Goal: Task Accomplishment & Management: Complete application form

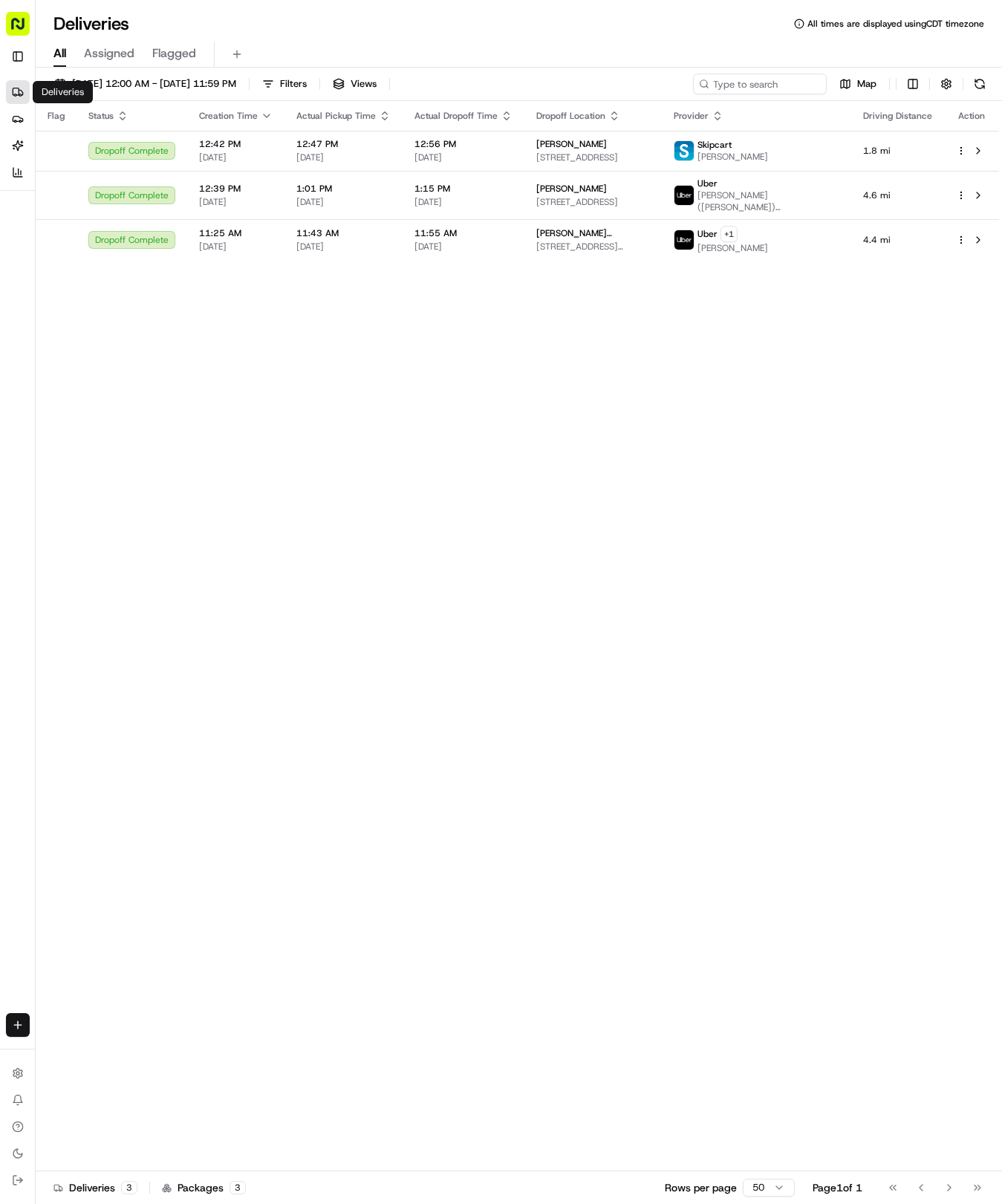
click at [17, 1023] on html "Tso Chinese 04 Round Rock [EMAIL_ADDRESS][DOMAIN_NAME] Toggle Sidebar Deliverie…" at bounding box center [501, 602] width 1002 height 1204
click at [67, 1054] on link "Delivery" at bounding box center [116, 1051] width 159 height 26
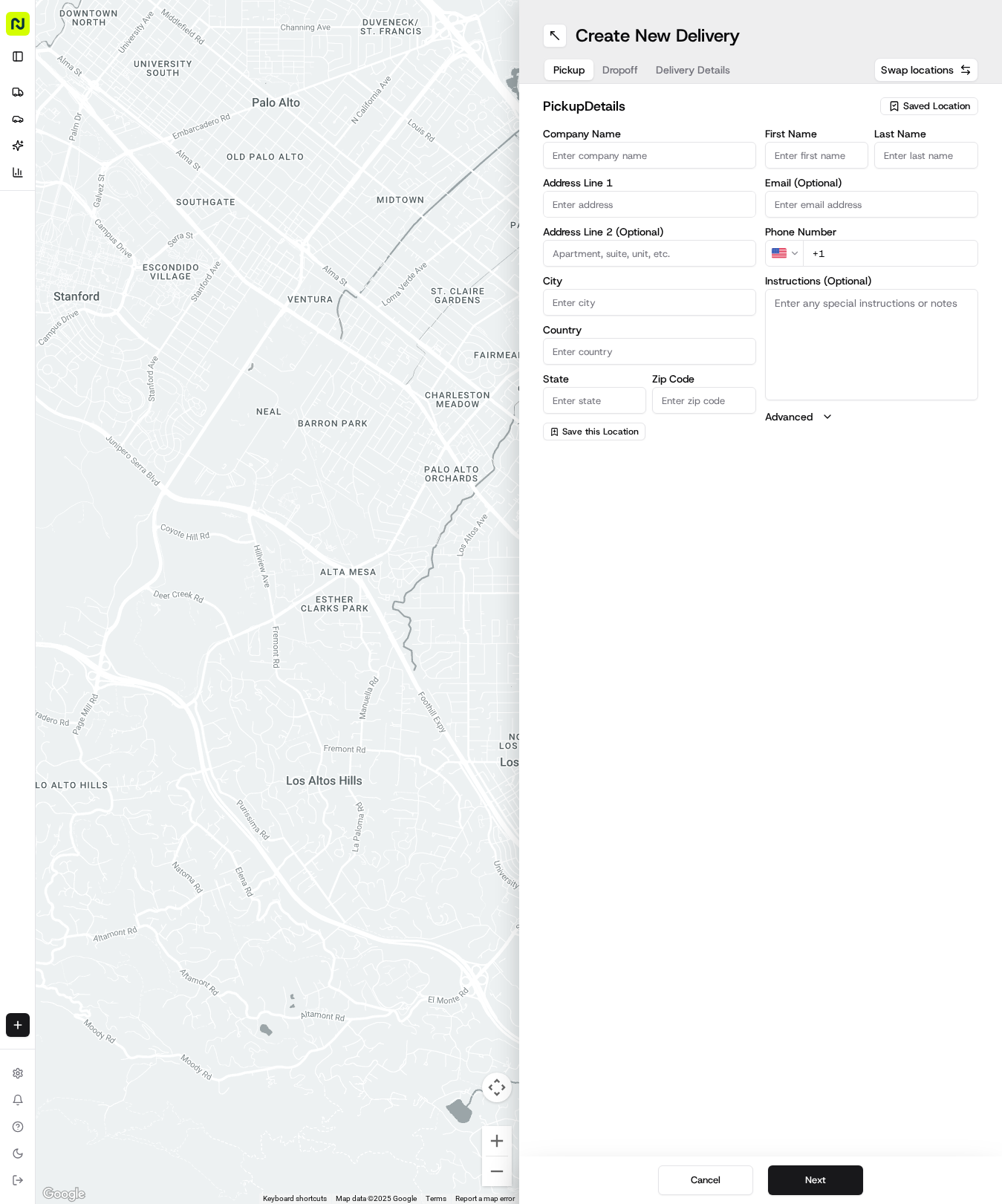
click at [929, 101] on span "Saved Location" at bounding box center [936, 107] width 66 height 14
click at [913, 153] on div "(04) Tso Chinese Takeout & Delivery Round Rock (04)" at bounding box center [895, 169] width 212 height 36
type input "(04) Tso Chinese Takeout & Delivery Round Rock"
type input "2000 N [PERSON_NAME] St"
type input "Ste 108"
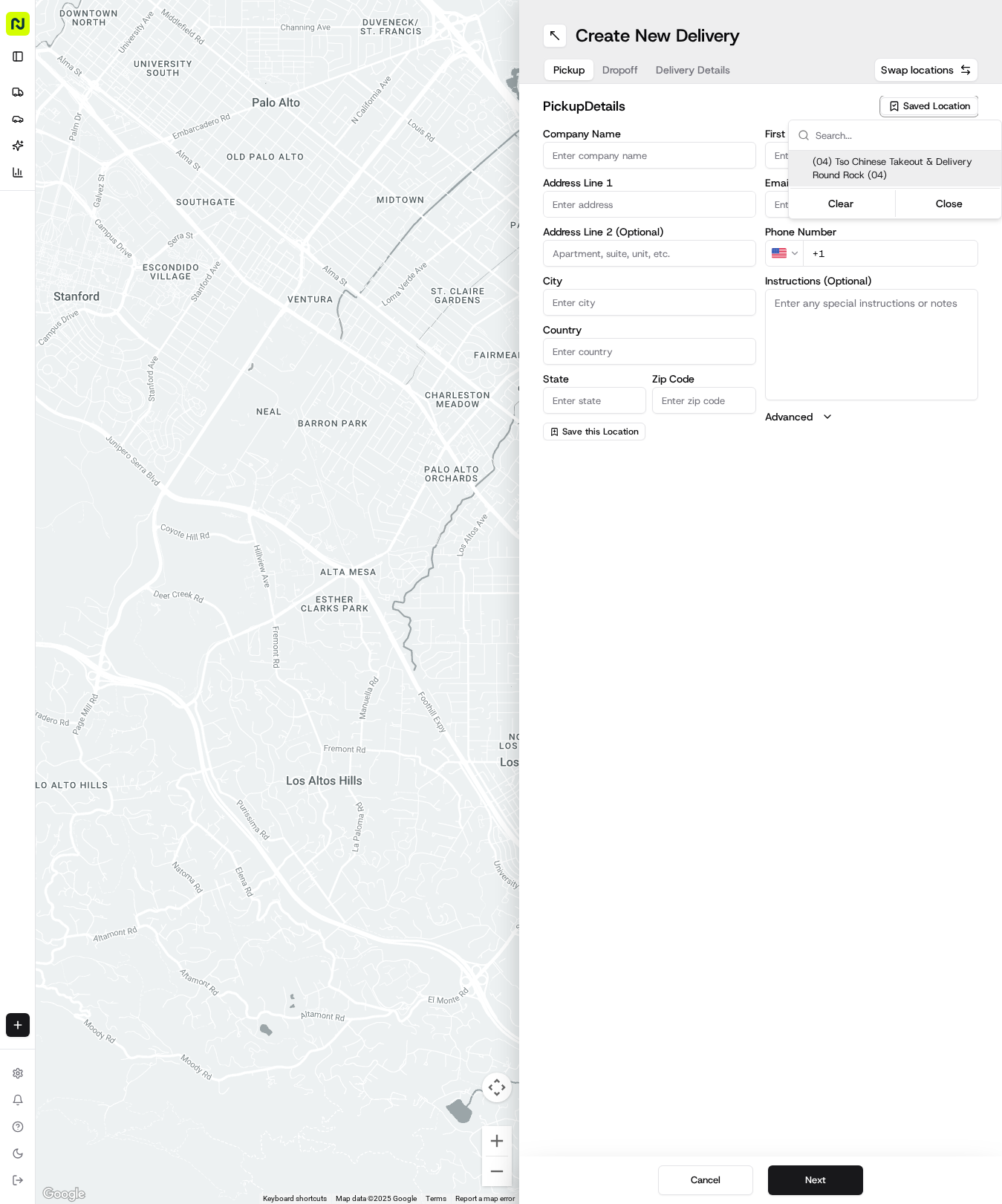
type input "Round Rock"
type input "US"
type input "[GEOGRAPHIC_DATA]"
type input "78664"
type input "Tso Chinese"
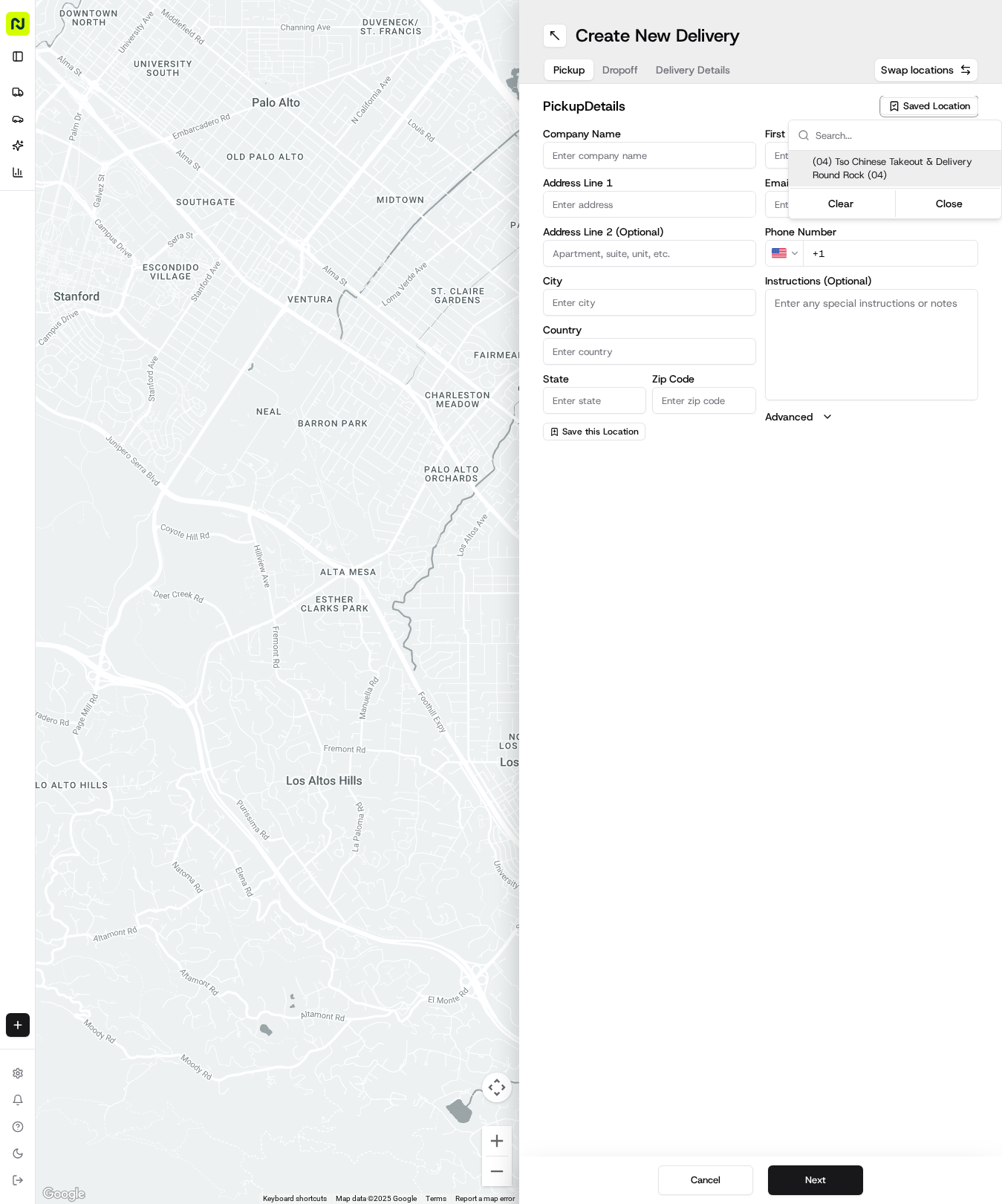
type input "Round Rock Manager"
type input "[EMAIL_ADDRESS][DOMAIN_NAME]"
type input "[PHONE_NUMBER]"
type textarea "Submit a picture displaying address & food as Proof of Delivery. Envía una foto…"
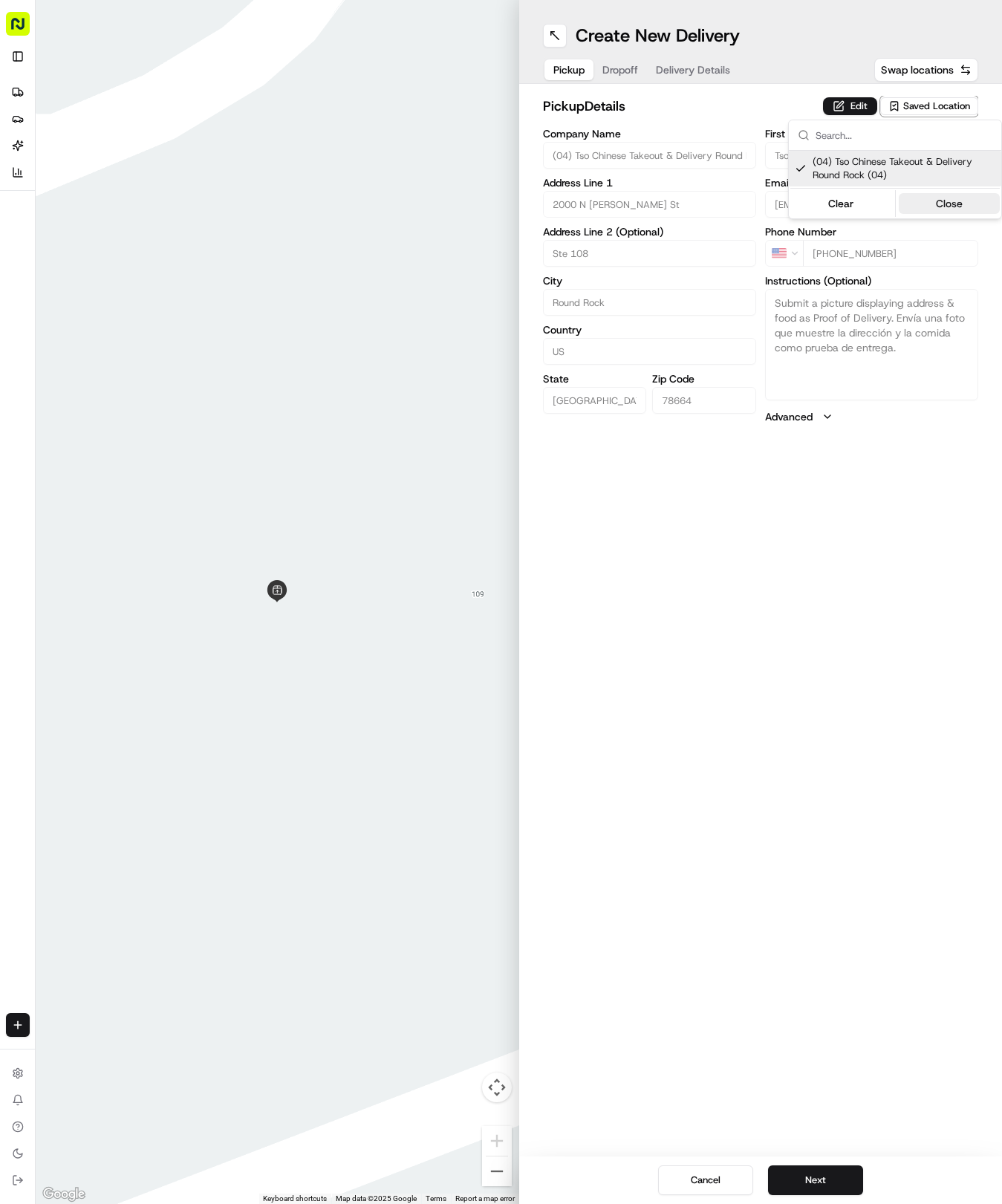
click at [950, 203] on button "Close" at bounding box center [949, 204] width 101 height 20
click at [625, 66] on span "Dropoff" at bounding box center [620, 69] width 36 height 14
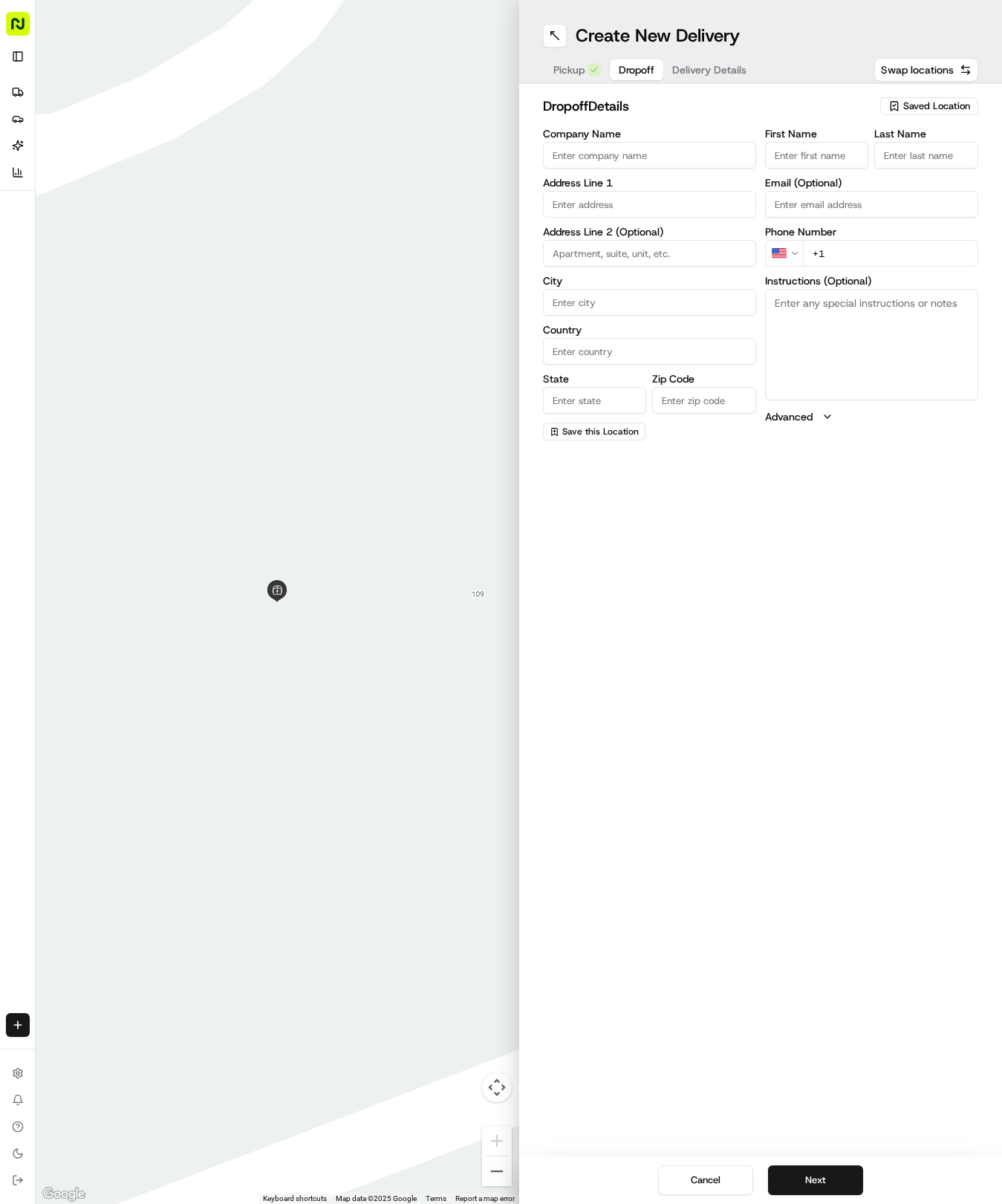
click at [822, 155] on input "First Name" at bounding box center [817, 154] width 104 height 26
type input "a"
type input "[PERSON_NAME]"
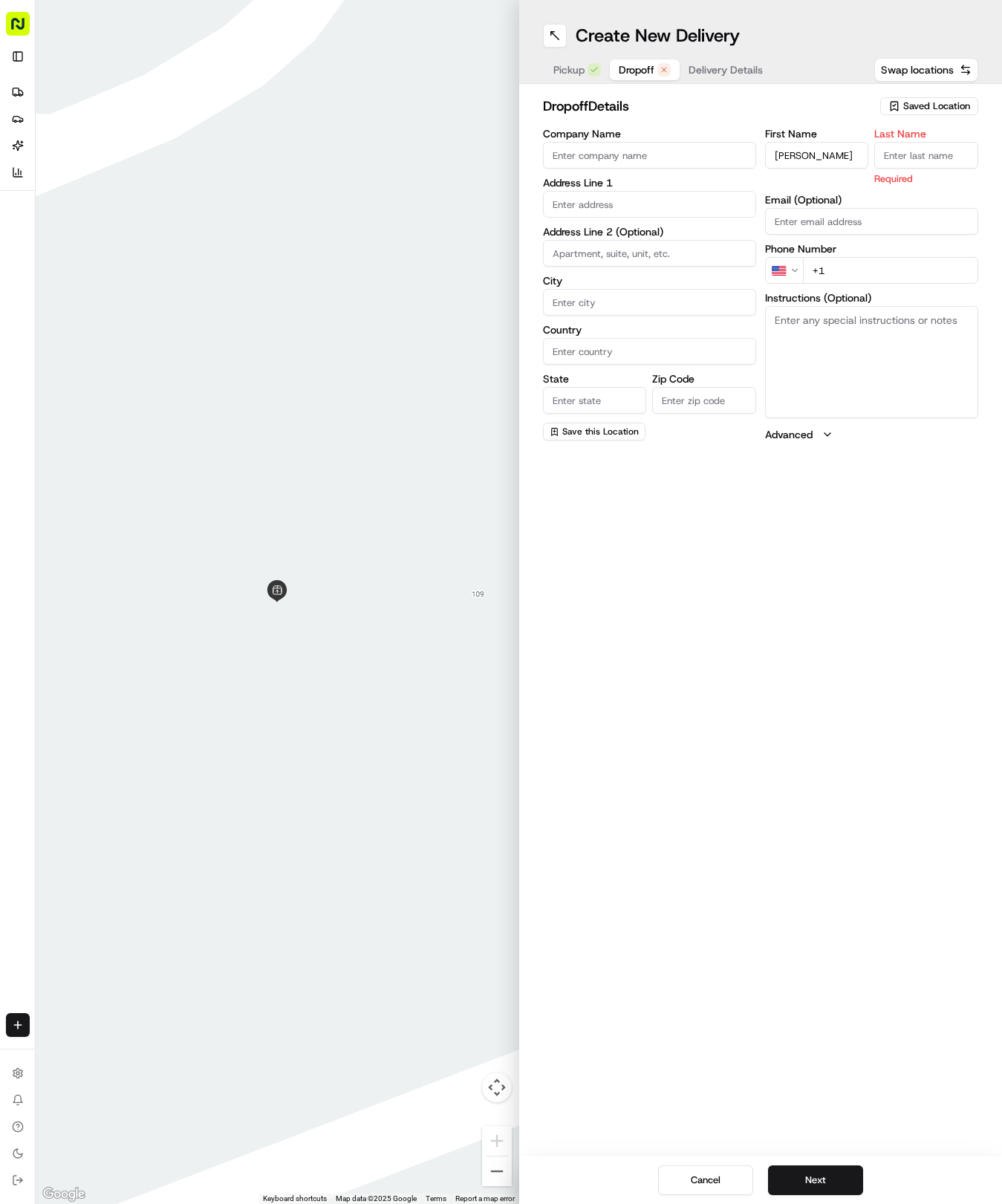
click at [939, 155] on input "Last Name" at bounding box center [926, 154] width 104 height 26
click at [939, 155] on input "Wiggiun" at bounding box center [926, 154] width 104 height 26
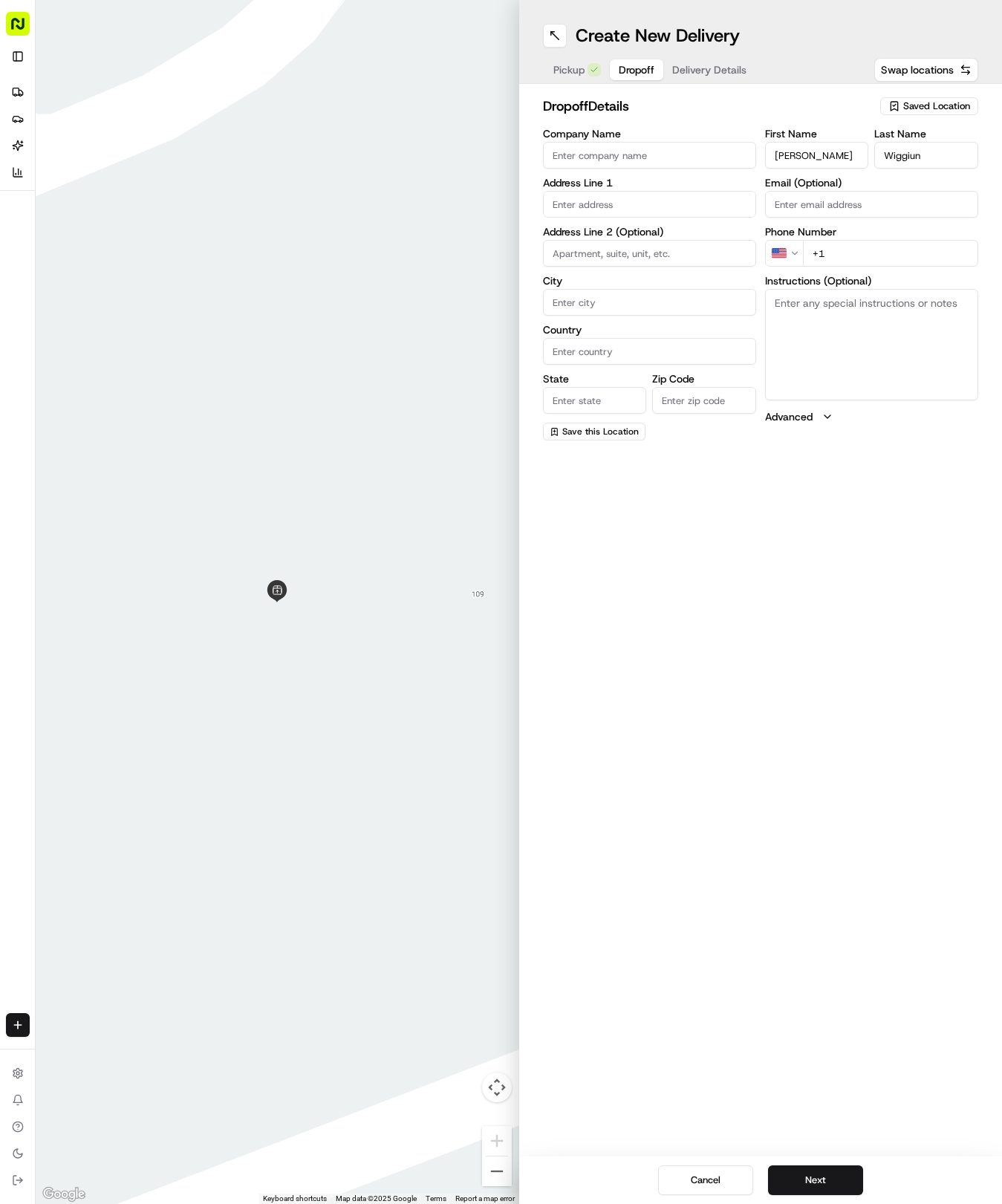
click at [801, 694] on div "Create New Delivery Pickup Dropoff Delivery Details Swap locations dropoff Deta…" at bounding box center [760, 602] width 483 height 1204
click at [923, 164] on input "Wiggiun" at bounding box center [926, 154] width 104 height 26
type input "Wiggiuns"
click at [844, 235] on label "Phone Number" at bounding box center [872, 232] width 213 height 10
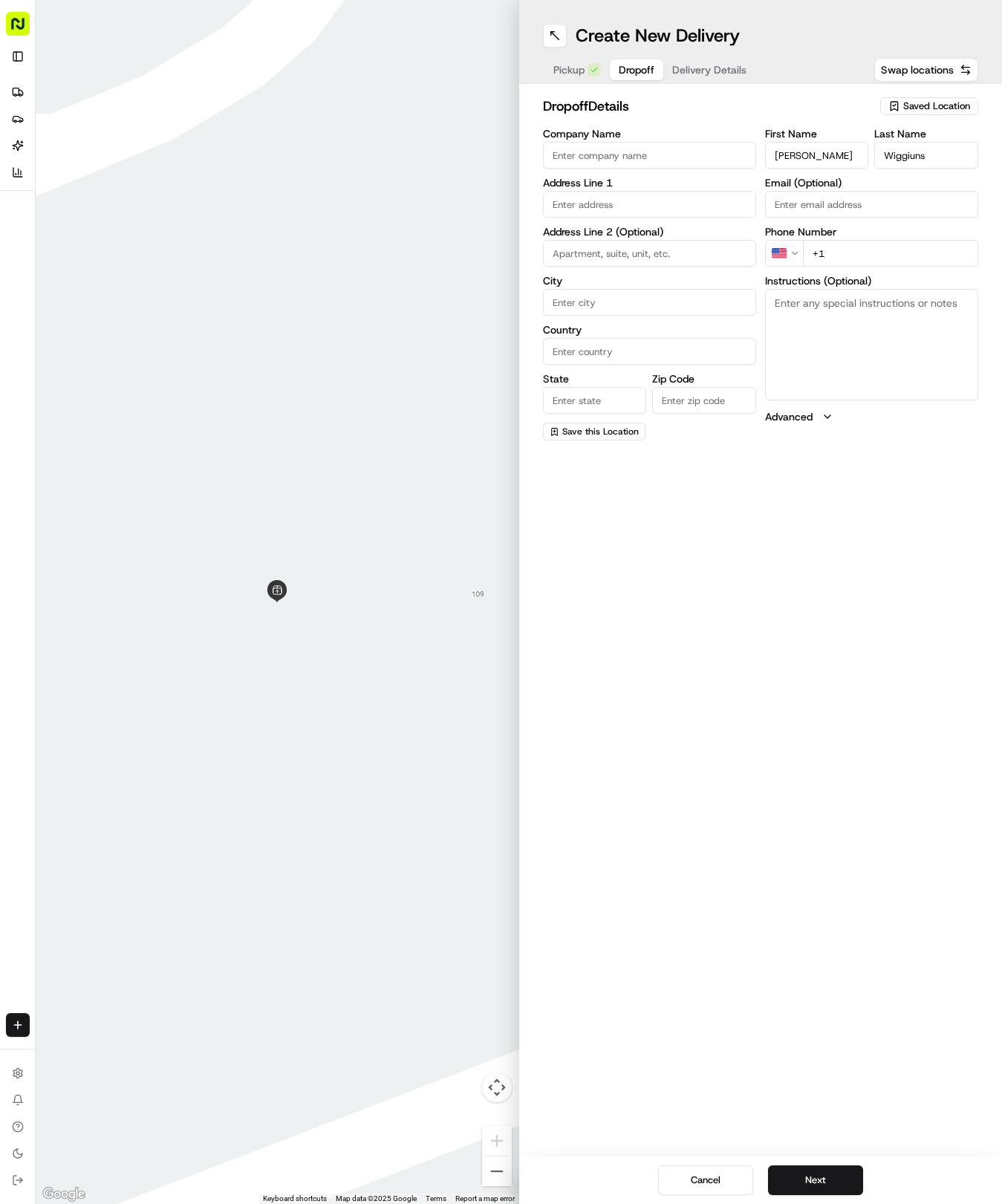
click at [850, 255] on input "+1" at bounding box center [890, 253] width 176 height 26
type input "[PHONE_NUMBER]"
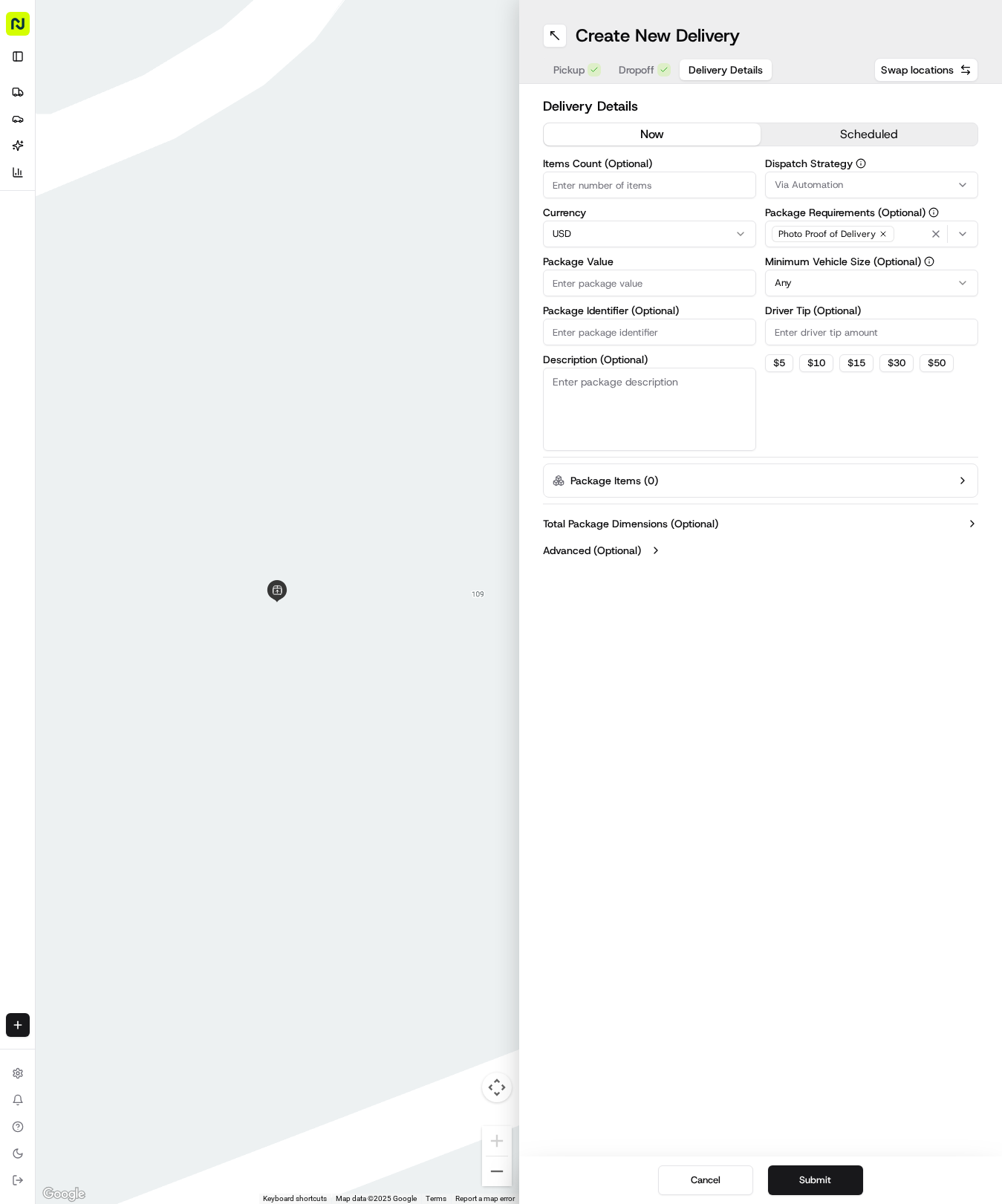
click at [728, 77] on span "Delivery Details" at bounding box center [725, 69] width 74 height 14
click at [613, 333] on input "Package Identifier (Optional)" at bounding box center [649, 331] width 213 height 26
paste input "V0ECCE3"
type input "V0ECCE3"
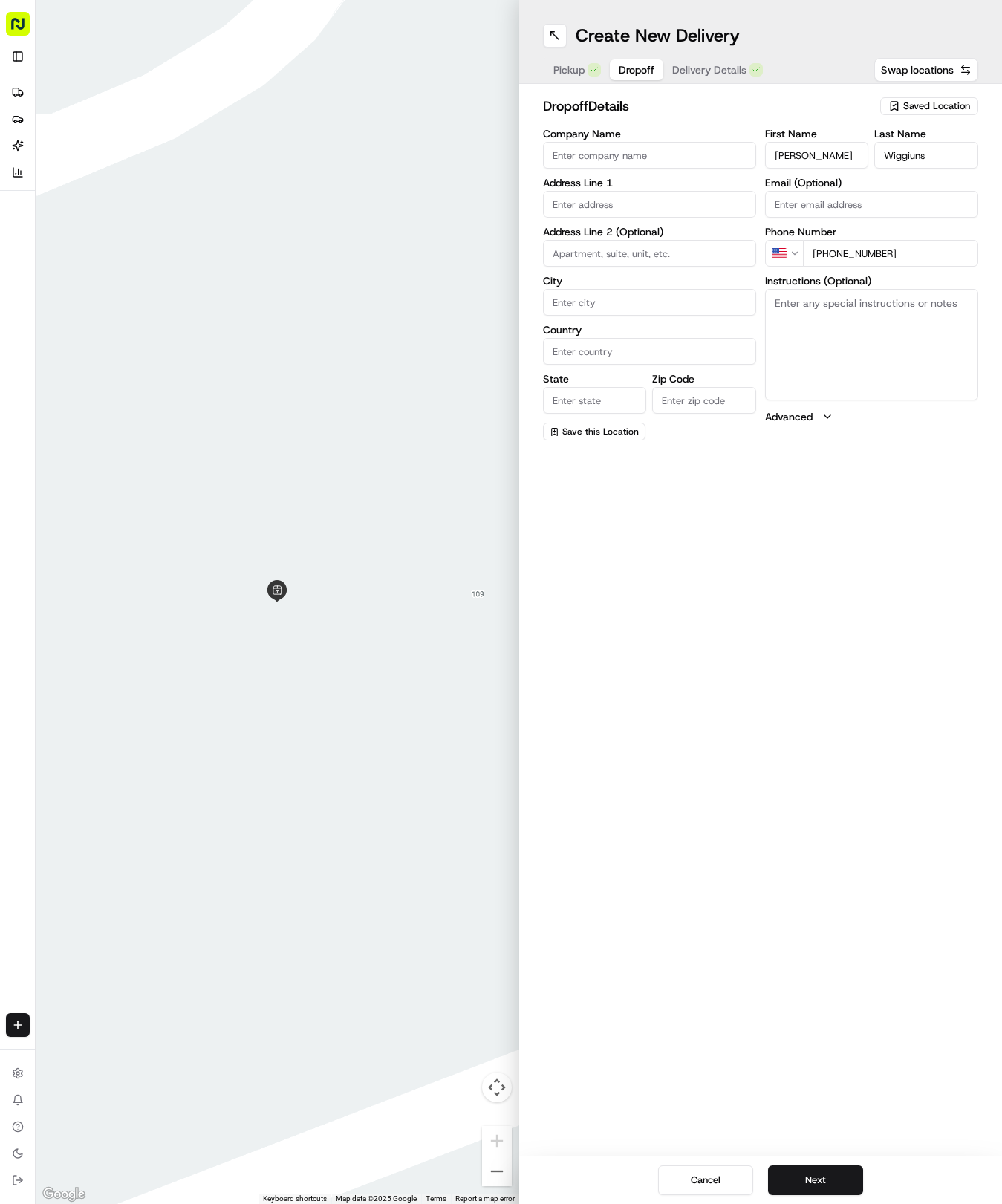
click at [632, 71] on span "Dropoff" at bounding box center [636, 69] width 36 height 14
click at [575, 196] on input "text" at bounding box center [649, 204] width 213 height 26
click at [627, 238] on div "[STREET_ADDRESS]" at bounding box center [648, 235] width 205 height 22
type input "[STREET_ADDRESS]"
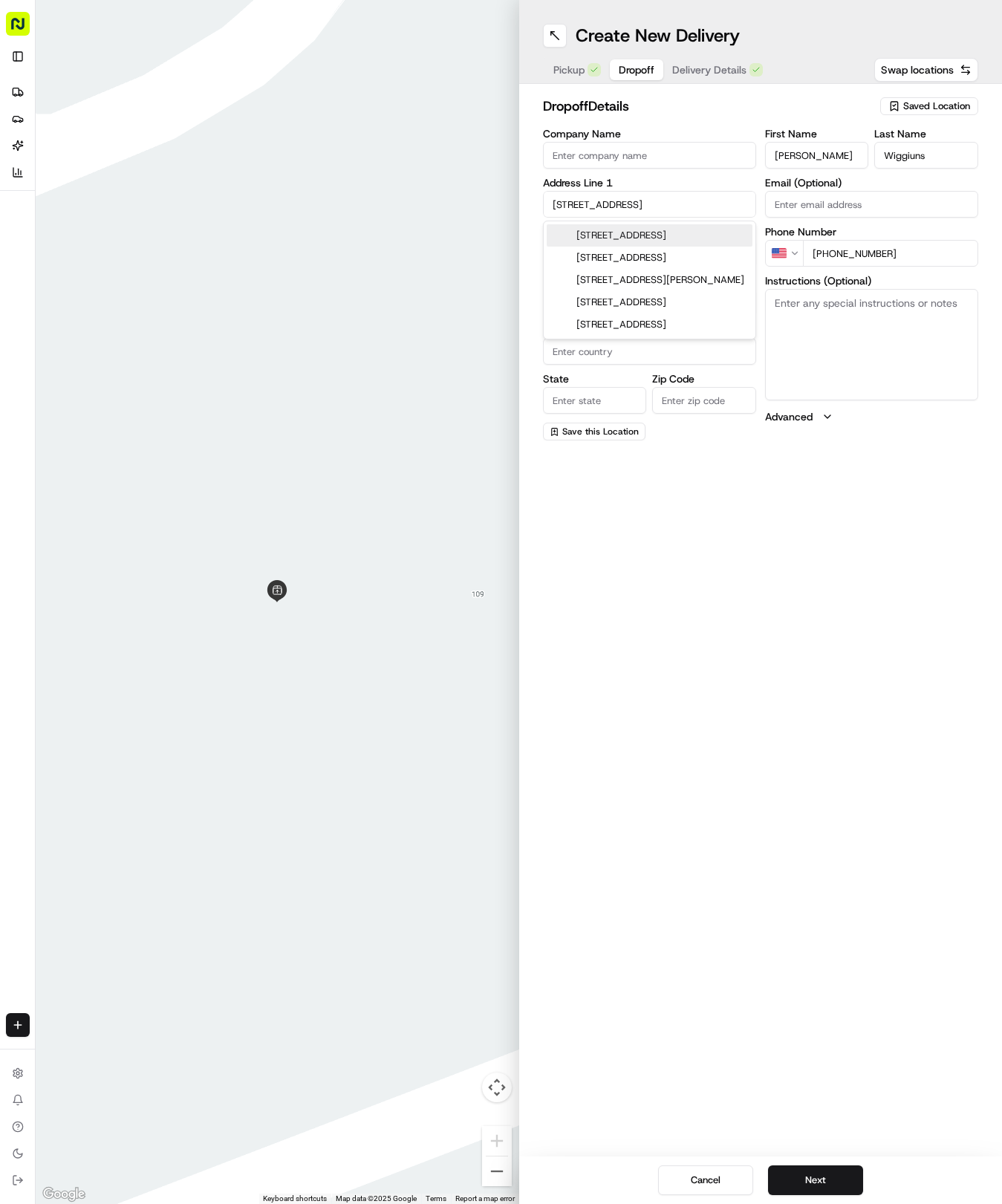
type input "Austin"
type input "[GEOGRAPHIC_DATA]"
type input "78728"
type input "[STREET_ADDRESS]"
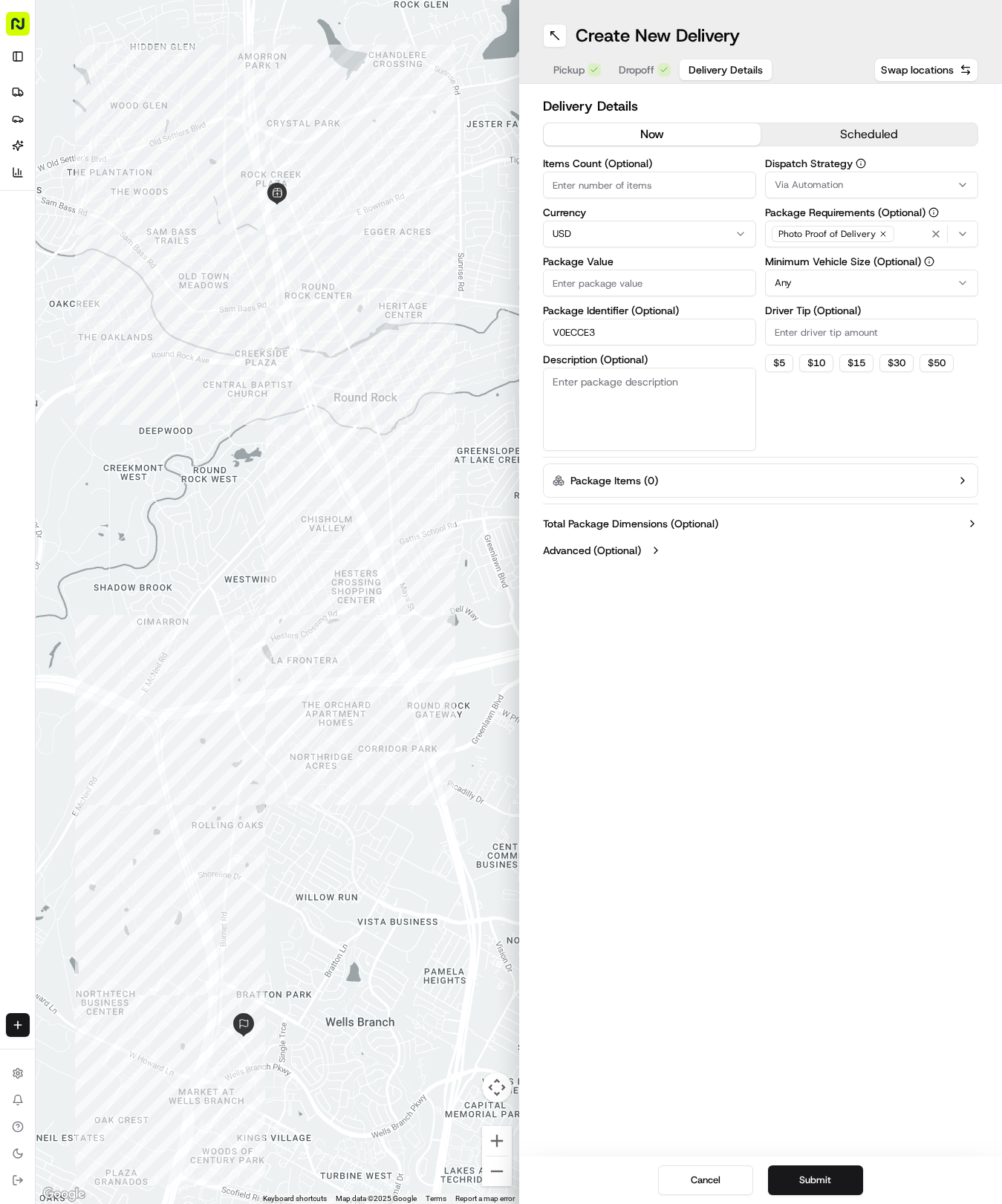
click at [694, 66] on span "Delivery Details" at bounding box center [725, 69] width 74 height 14
click at [963, 180] on icon "button" at bounding box center [963, 185] width 12 height 12
click at [910, 272] on span "Tso Round Rock Strategy" at bounding box center [880, 266] width 182 height 14
click at [922, 294] on button "Close" at bounding box center [926, 294] width 101 height 20
click at [966, 278] on html "Tso Chinese 04 Round Rock [EMAIL_ADDRESS][DOMAIN_NAME] Toggle Sidebar Deliverie…" at bounding box center [501, 602] width 1002 height 1204
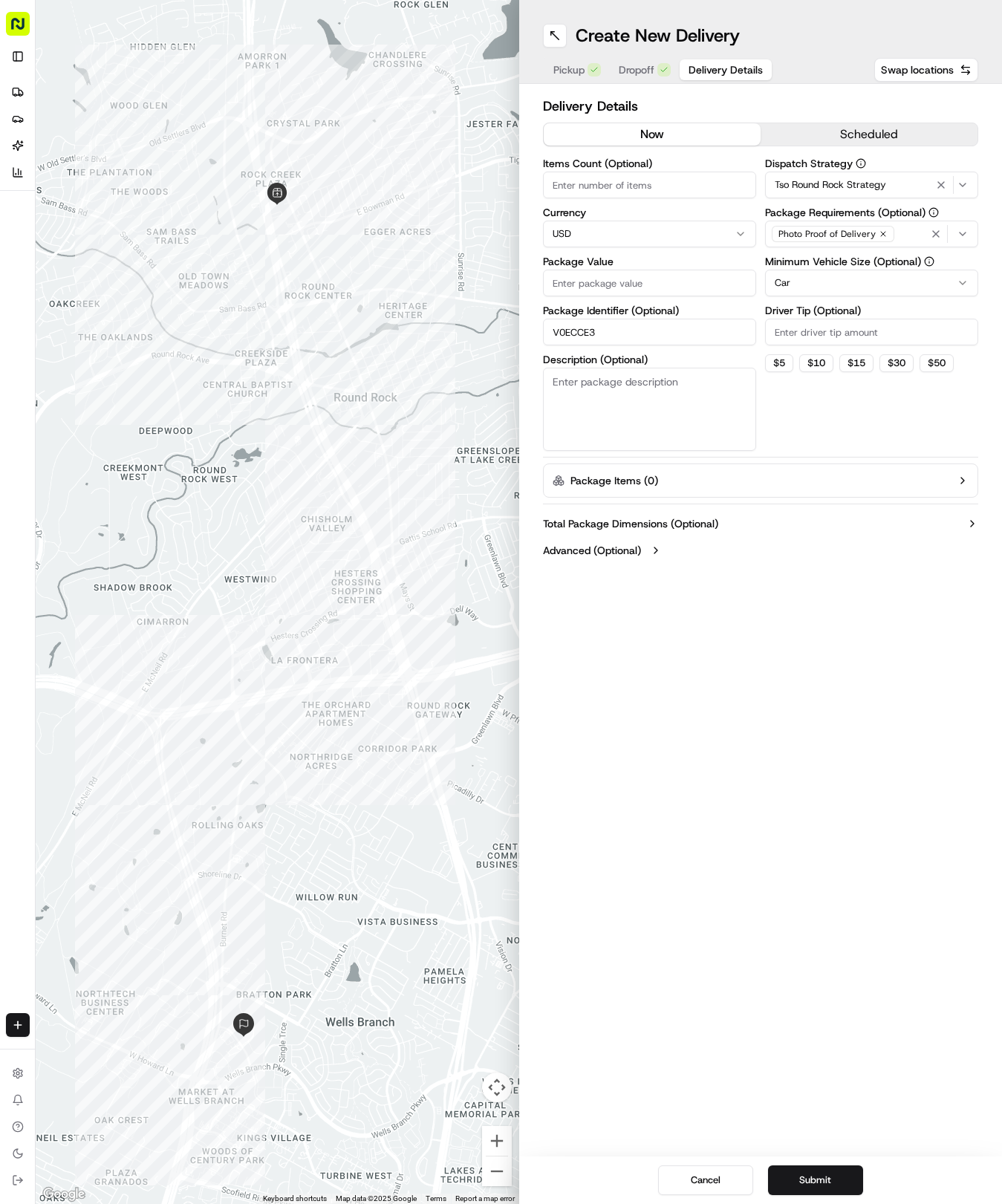
click at [841, 340] on input "Driver Tip (Optional)" at bounding box center [872, 331] width 213 height 26
type input "2"
click at [604, 267] on label "Package Value" at bounding box center [649, 262] width 213 height 10
click at [604, 269] on input "Package Value" at bounding box center [649, 282] width 213 height 26
type input "33.4"
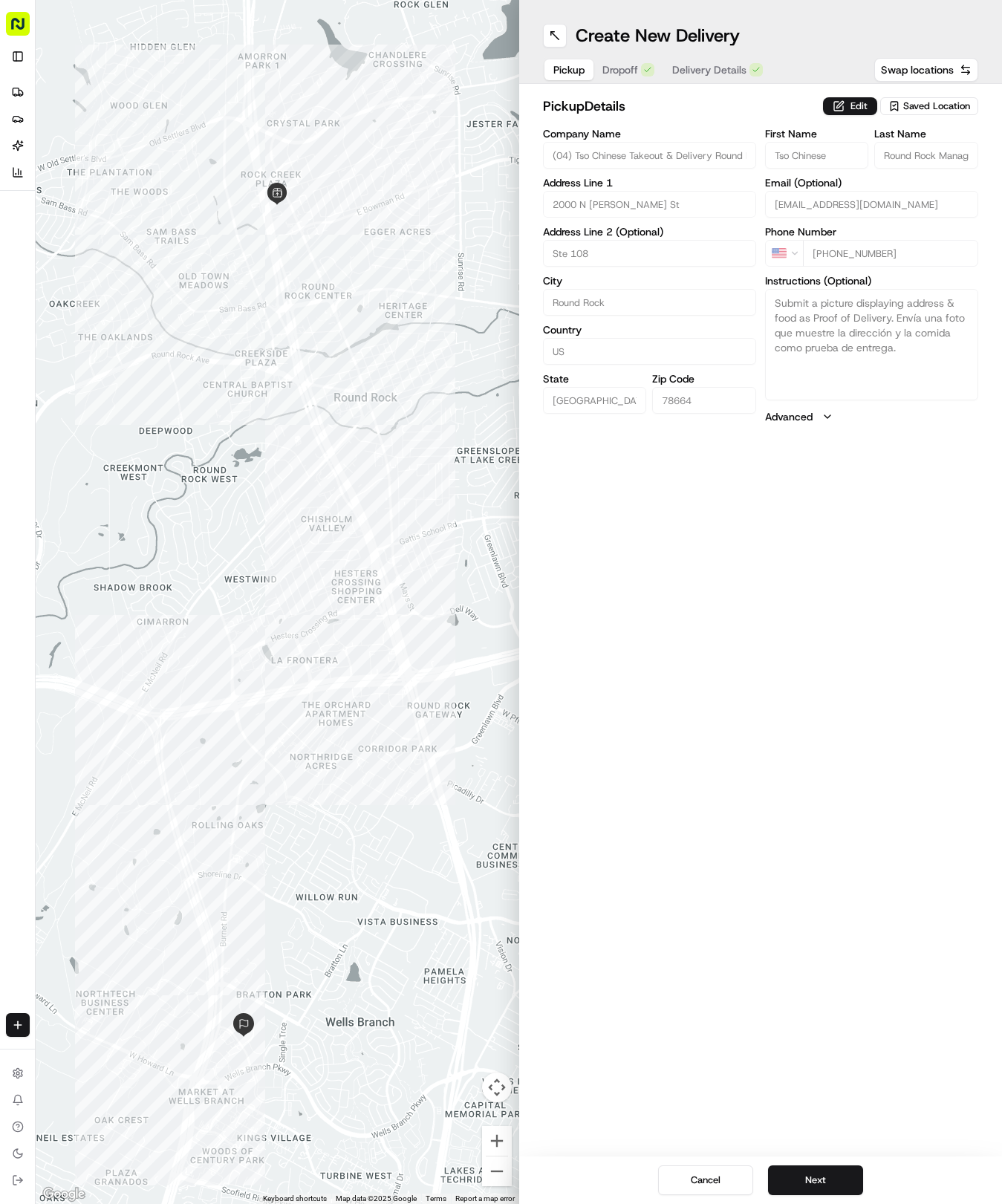
click at [562, 60] on button "Pickup" at bounding box center [569, 70] width 49 height 20
click at [613, 68] on button "Dropoff" at bounding box center [628, 70] width 70 height 20
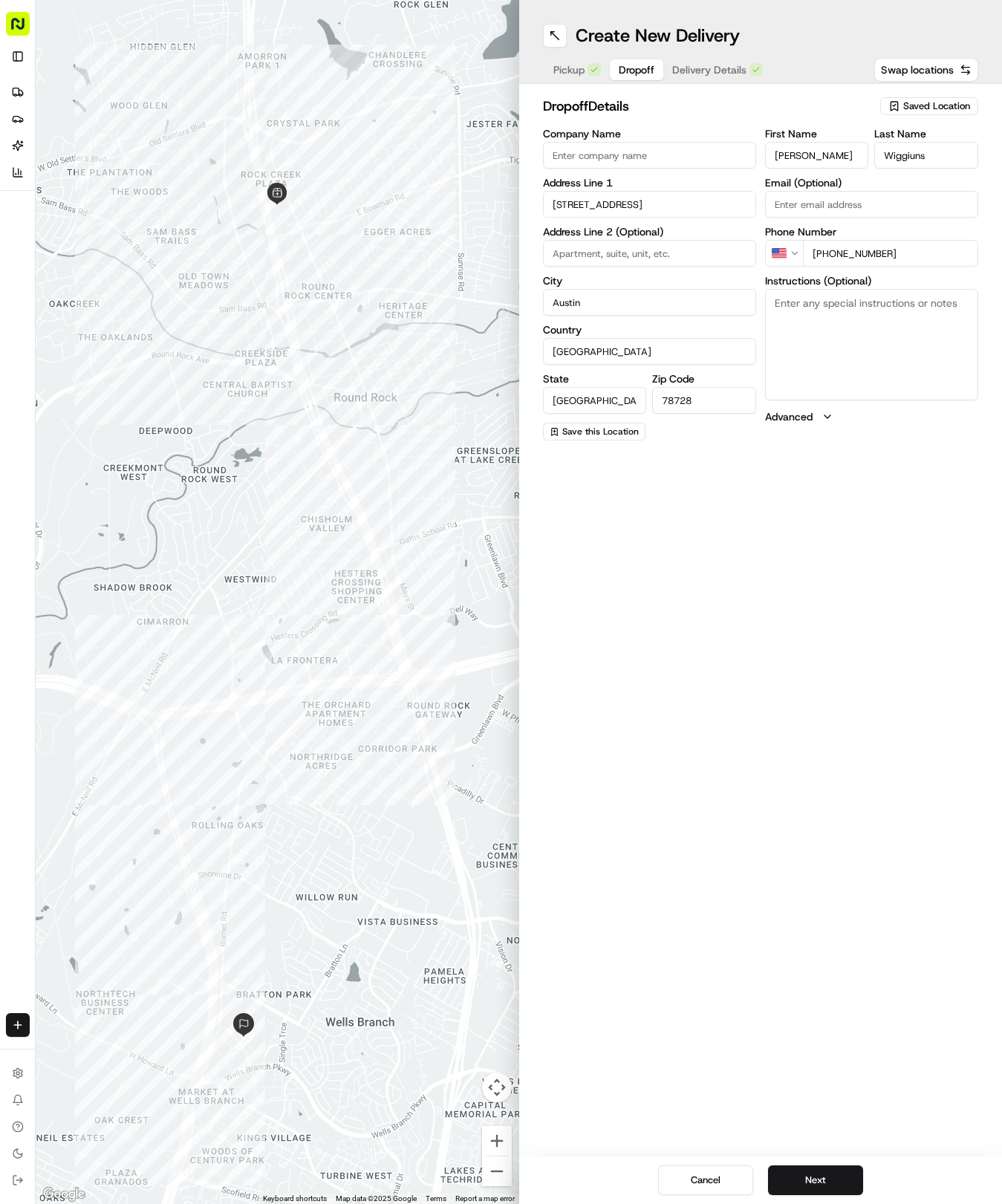
click at [711, 66] on span "Delivery Details" at bounding box center [709, 69] width 74 height 14
click at [648, 60] on button "Dropoff" at bounding box center [636, 70] width 54 height 20
drag, startPoint x: 809, startPoint y: 1200, endPoint x: 782, endPoint y: 1197, distance: 27.2
click at [786, 1200] on div "Cancel Next" at bounding box center [760, 1180] width 483 height 48
click at [822, 1181] on button "Next" at bounding box center [815, 1179] width 95 height 30
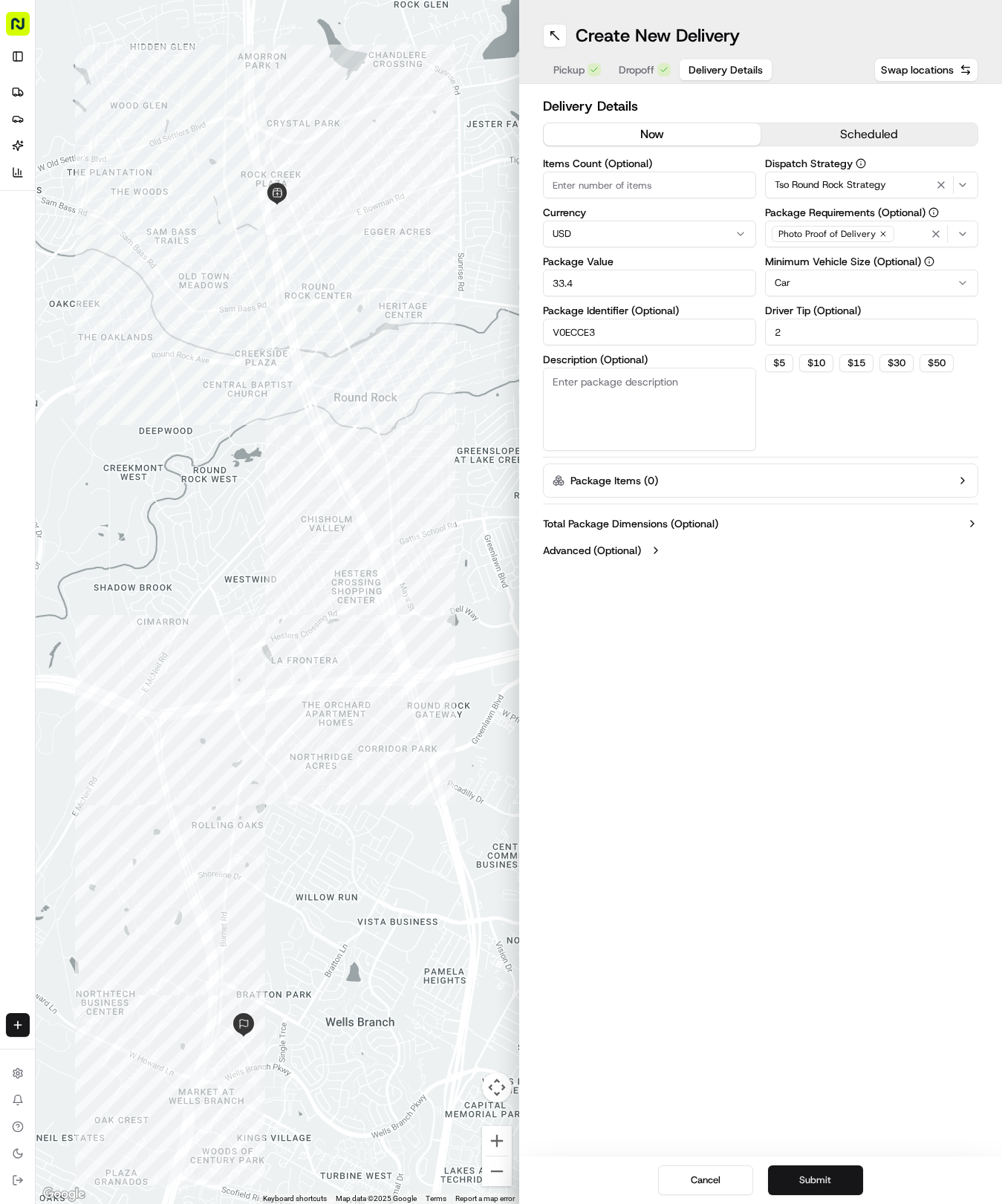
click at [822, 1178] on button "Submit" at bounding box center [815, 1179] width 95 height 30
click at [822, 1178] on div "Cancel Submit" at bounding box center [760, 1180] width 483 height 48
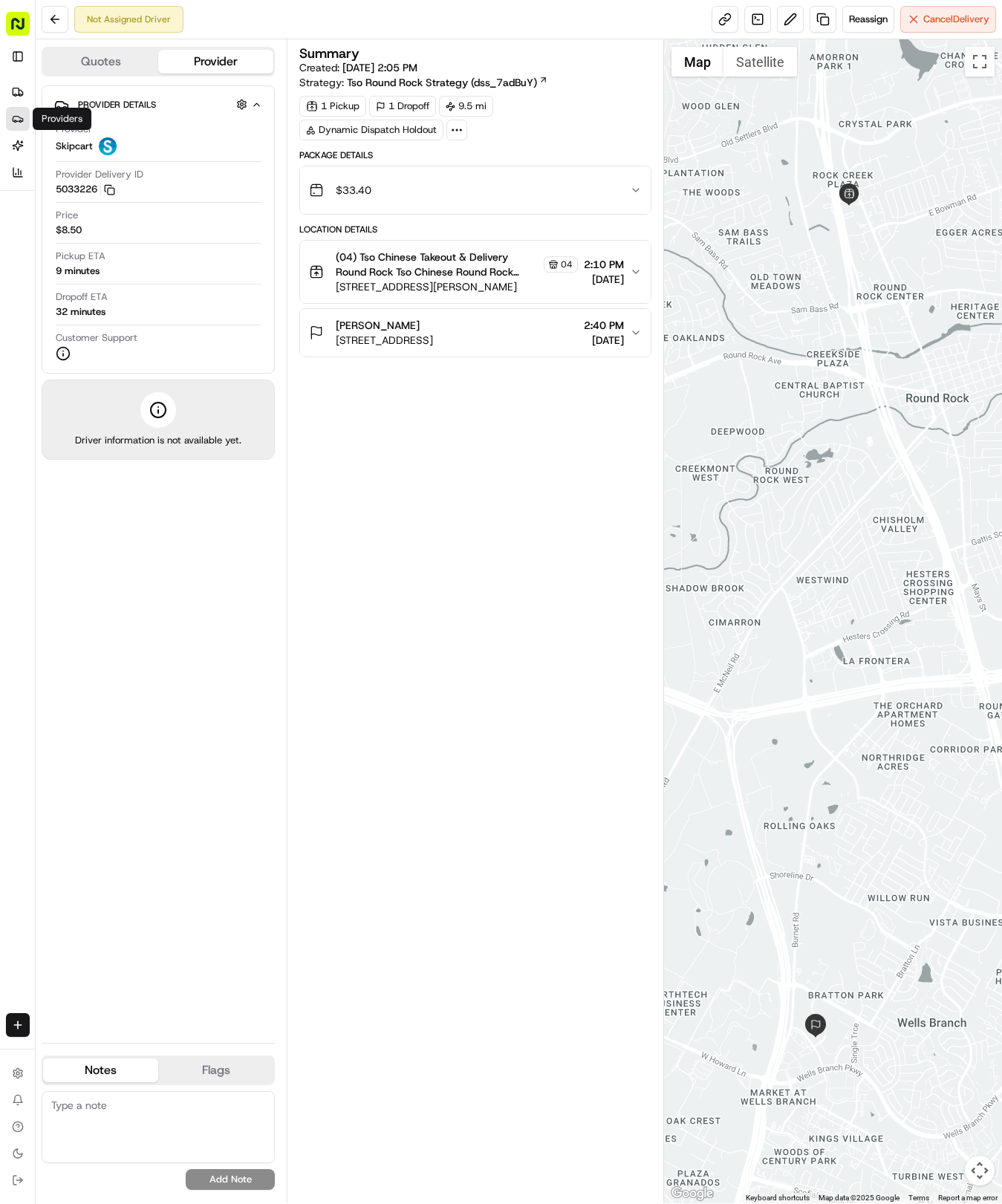
click at [20, 120] on circle at bounding box center [20, 121] width 3 height 3
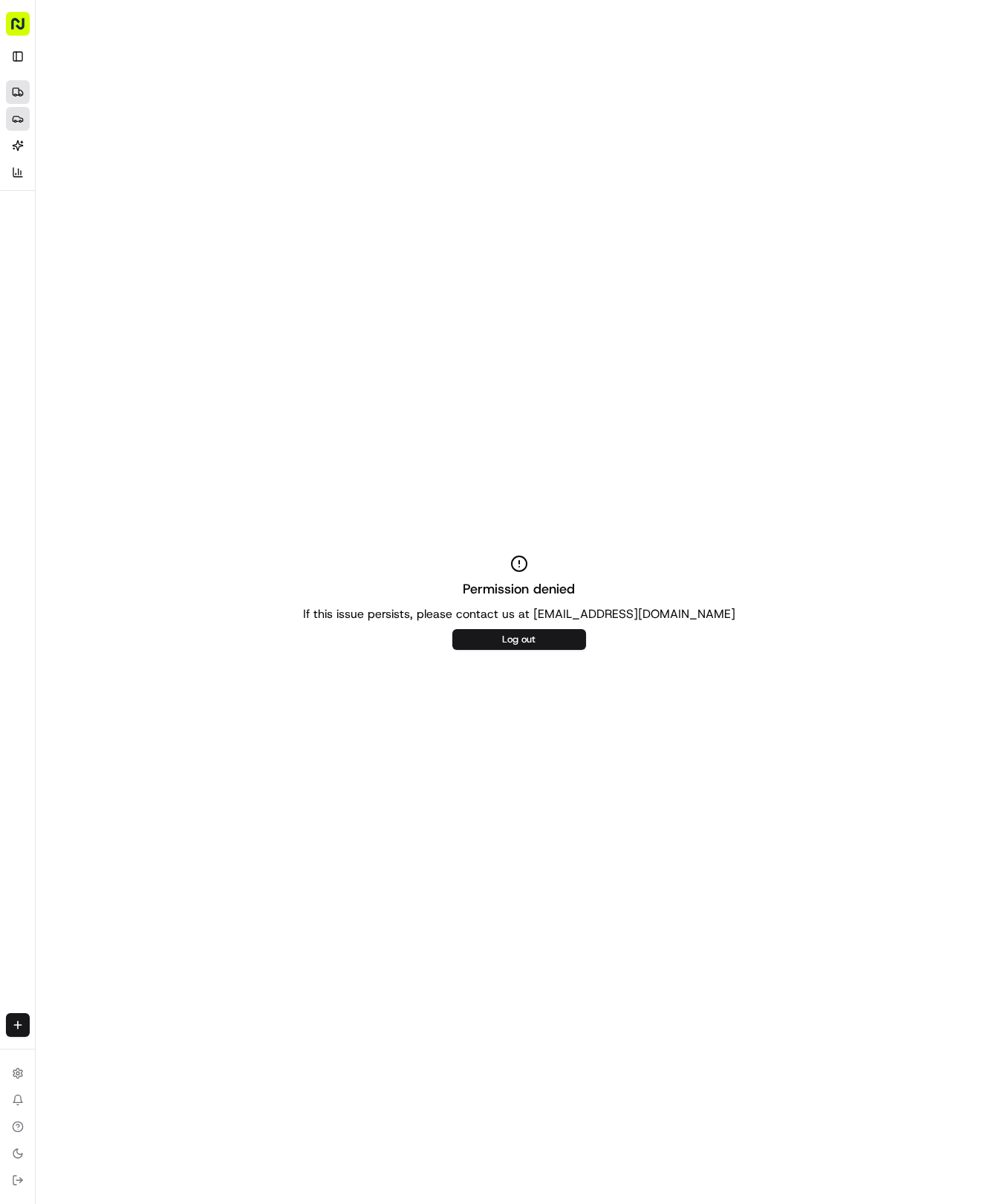
click at [12, 94] on icon at bounding box center [18, 92] width 12 height 12
